Goal: Communication & Community: Answer question/provide support

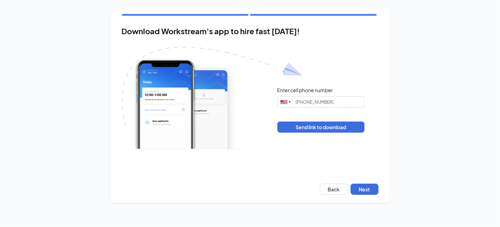
type input "[PHONE_NUMBER]"
click at [364, 192] on button "Next" at bounding box center [365, 189] width 28 height 11
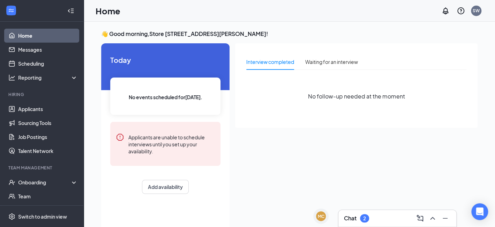
click at [352, 217] on h3 "Chat" at bounding box center [350, 218] width 13 height 8
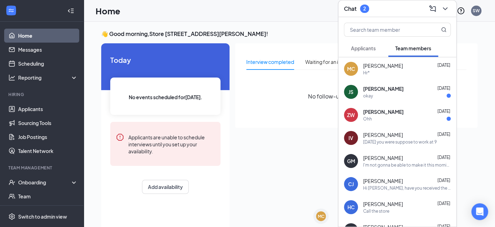
click at [378, 139] on div "today you were suppose to work at 9" at bounding box center [400, 142] width 74 height 6
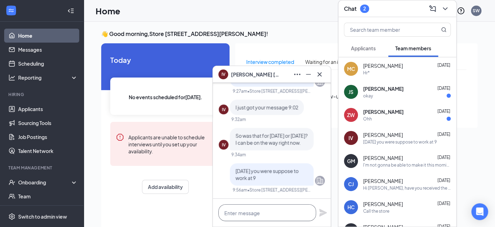
click at [268, 217] on textarea at bounding box center [267, 212] width 98 height 17
type textarea "d"
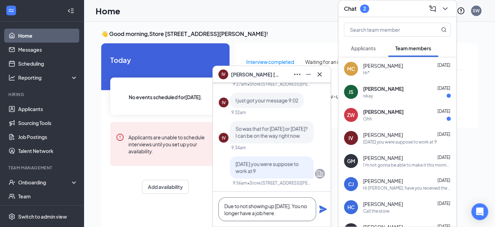
type textarea "Due to not showing up yesterday. You no longer have a job here."
click at [327, 208] on icon "Plane" at bounding box center [323, 209] width 8 height 8
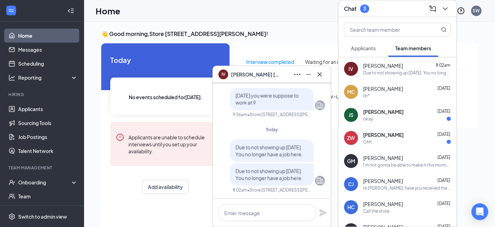
click at [280, 75] on div "IV Ivan Valles" at bounding box center [271, 74] width 107 height 11
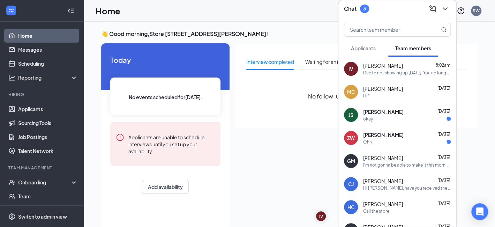
click at [394, 10] on div "Chat 3" at bounding box center [397, 8] width 107 height 11
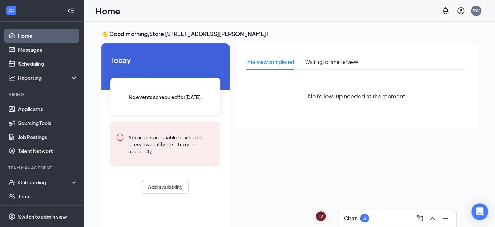
click at [390, 218] on div "Chat 3" at bounding box center [397, 217] width 107 height 11
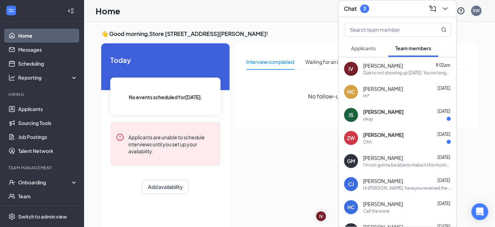
click at [370, 45] on span "Applicants" at bounding box center [363, 48] width 25 height 6
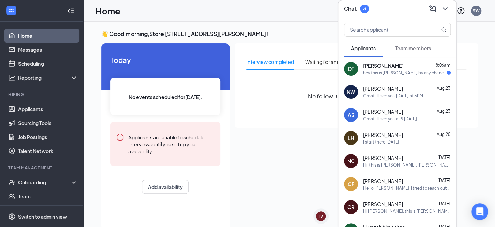
click at [386, 70] on div "hey this is Darian by any chance could I have my interview Thursday my ride jus…" at bounding box center [404, 73] width 83 height 6
